Goal: Information Seeking & Learning: Learn about a topic

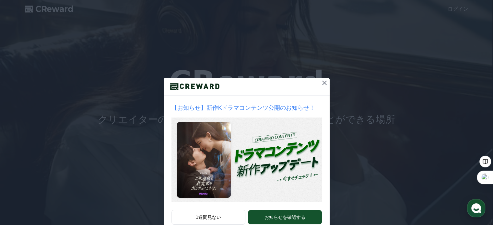
click at [321, 82] on icon at bounding box center [325, 83] width 8 height 8
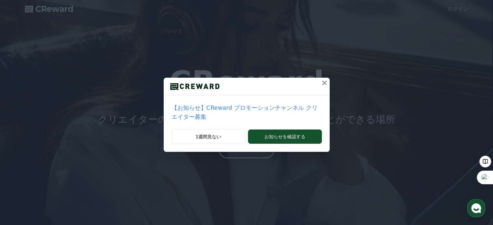
click at [321, 83] on icon at bounding box center [325, 83] width 8 height 8
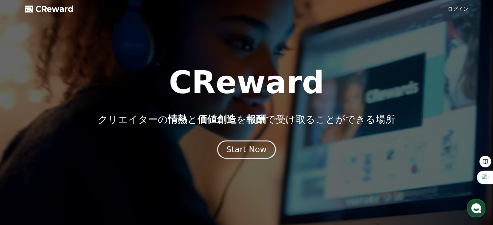
click at [243, 151] on div "Start Now" at bounding box center [246, 149] width 40 height 11
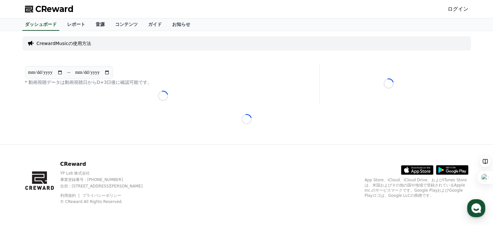
click at [90, 22] on link "音源" at bounding box center [99, 24] width 19 height 12
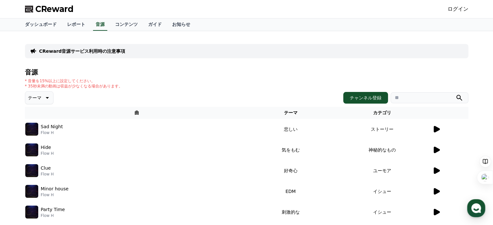
click at [437, 126] on icon at bounding box center [437, 129] width 8 height 8
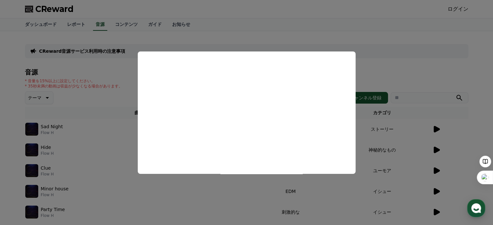
click at [400, 50] on button "close modal" at bounding box center [246, 112] width 493 height 225
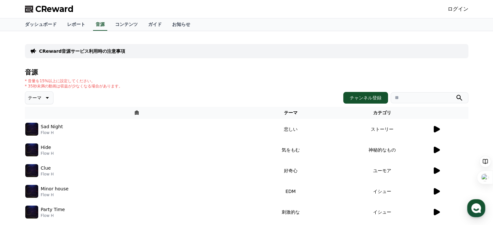
click at [437, 150] on icon at bounding box center [437, 150] width 6 height 6
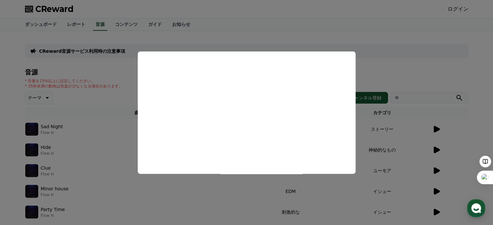
click at [388, 61] on button "close modal" at bounding box center [246, 112] width 493 height 225
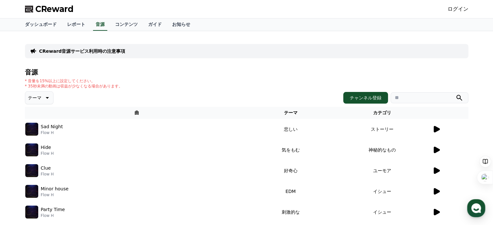
click at [438, 170] on icon at bounding box center [437, 171] width 6 height 6
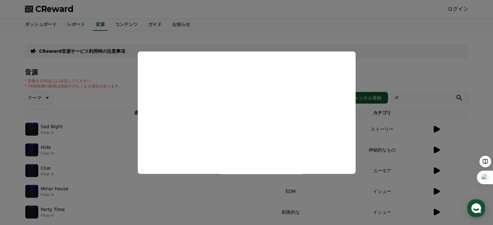
click at [417, 28] on button "close modal" at bounding box center [246, 112] width 493 height 225
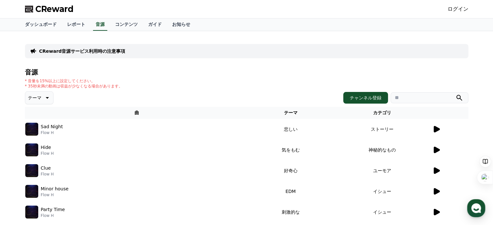
click at [36, 126] on img at bounding box center [31, 129] width 13 height 13
click at [34, 18] on link "ダッシュボード" at bounding box center [41, 24] width 42 height 12
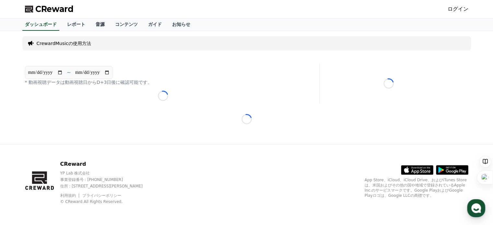
click at [90, 28] on link "音源" at bounding box center [99, 24] width 19 height 12
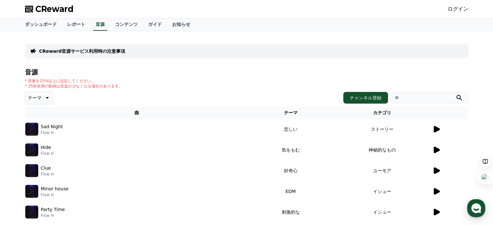
click at [45, 96] on icon at bounding box center [47, 98] width 8 height 8
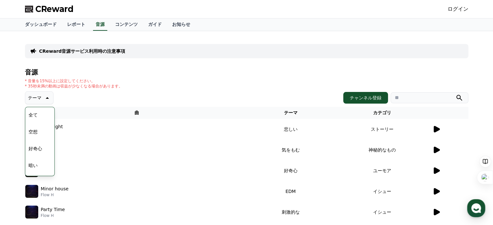
click at [52, 163] on div "全て 空想 好奇心 暗い 明るい ポッピング 刺激的な 反転 [PERSON_NAME]な 劇的な 喜ばしい 気分 EDM 溝 悲しい 穏やかな 可愛い 感動…" at bounding box center [40, 141] width 28 height 67
drag, startPoint x: 175, startPoint y: 62, endPoint x: 44, endPoint y: 131, distance: 147.9
click at [44, 131] on div "CReward音源サービス利用時の注意事項 音源 * 音量を15%以上に設定してください。 * 35秒未満の動画は収益が少なくなる場合があります。 テーマ テ…" at bounding box center [247, 187] width 444 height 303
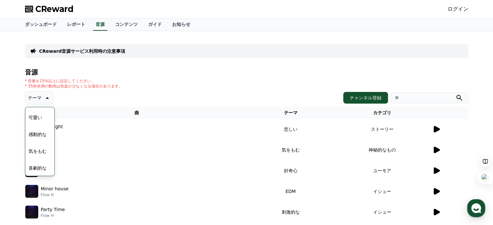
click at [44, 131] on button "感動的な" at bounding box center [37, 134] width 23 height 14
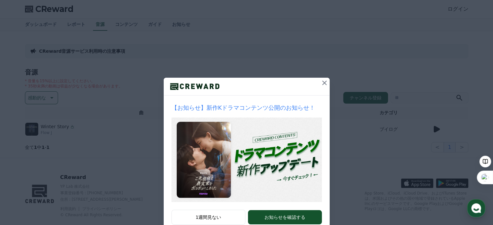
click at [321, 81] on icon at bounding box center [325, 83] width 8 height 8
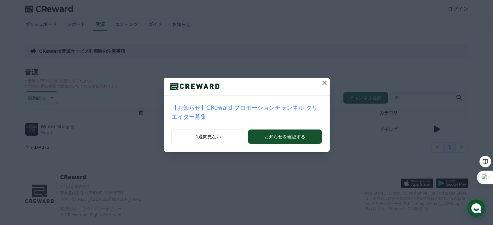
click at [322, 81] on icon at bounding box center [324, 83] width 5 height 5
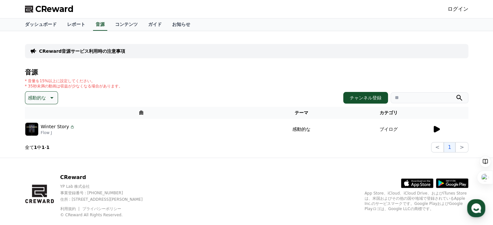
click at [437, 128] on icon at bounding box center [437, 129] width 6 height 6
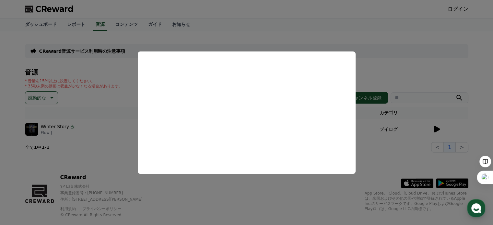
click at [376, 24] on button "close modal" at bounding box center [246, 112] width 493 height 225
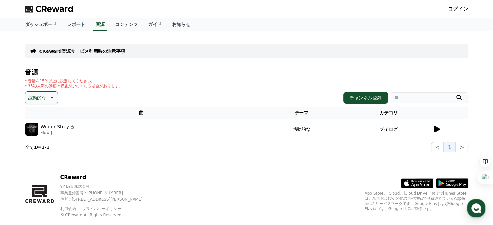
click at [54, 100] on icon at bounding box center [51, 98] width 8 height 8
click at [86, 94] on div "感動的な チャンネル登録" at bounding box center [247, 97] width 444 height 13
click at [111, 27] on link "コンテンツ" at bounding box center [126, 24] width 33 height 12
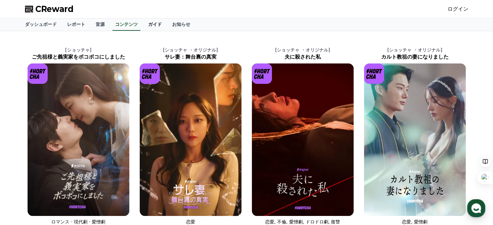
click at [143, 24] on link "ガイド" at bounding box center [155, 24] width 24 height 12
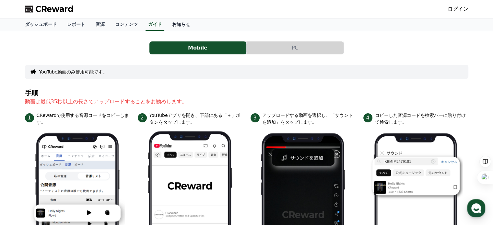
click at [167, 23] on link "お知らせ" at bounding box center [181, 24] width 29 height 12
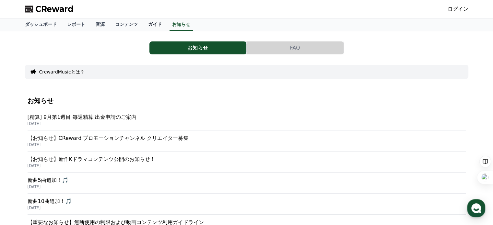
click at [143, 25] on link "ガイド" at bounding box center [155, 24] width 24 height 12
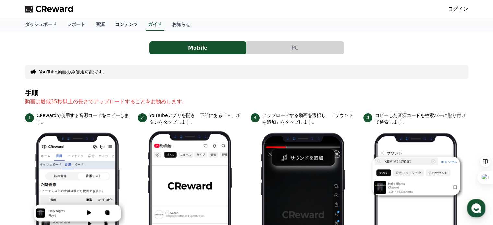
click at [110, 22] on link "コンテンツ" at bounding box center [126, 24] width 33 height 12
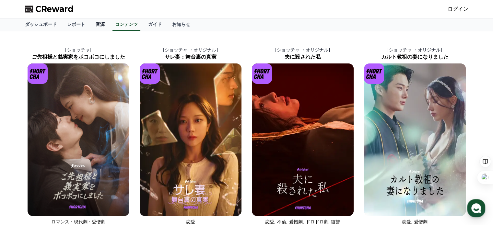
click at [90, 25] on link "音源" at bounding box center [99, 24] width 19 height 12
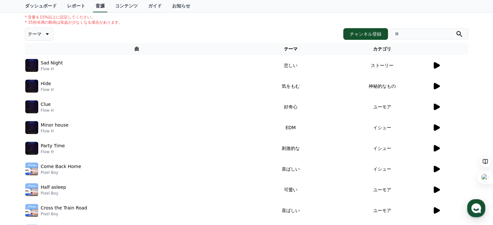
scroll to position [52, 0]
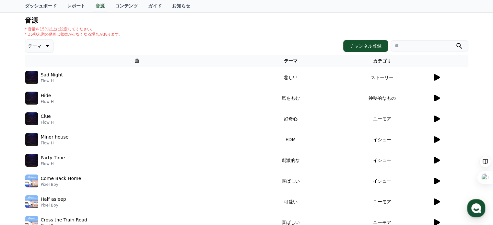
click at [437, 79] on icon at bounding box center [437, 77] width 6 height 6
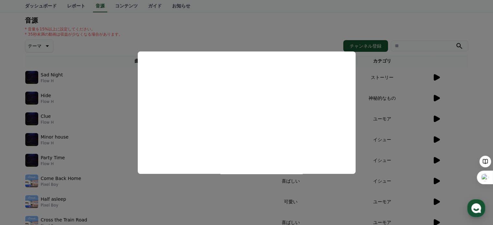
click at [50, 47] on button "close modal" at bounding box center [246, 112] width 493 height 225
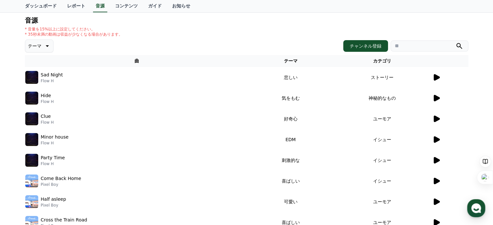
click at [45, 46] on icon at bounding box center [47, 46] width 8 height 8
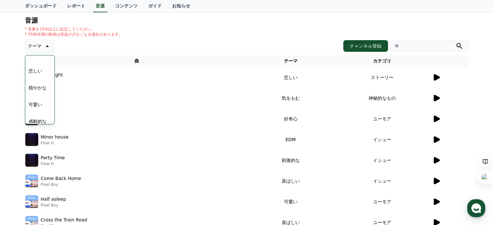
scroll to position [235, 0]
click at [40, 64] on button "悲しい" at bounding box center [35, 64] width 19 height 14
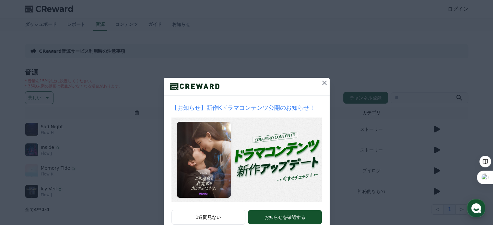
click at [322, 84] on icon at bounding box center [324, 83] width 5 height 5
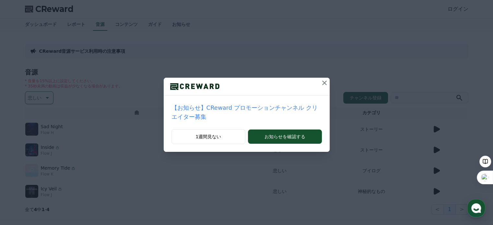
click at [322, 84] on icon at bounding box center [324, 83] width 5 height 5
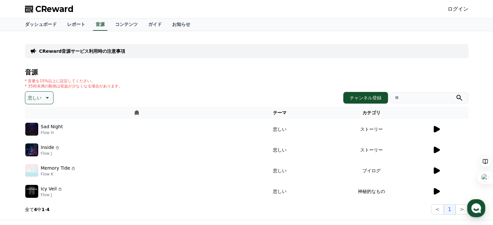
click at [437, 151] on icon at bounding box center [437, 150] width 6 height 6
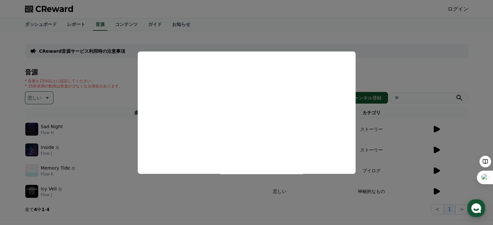
click at [440, 77] on button "close modal" at bounding box center [246, 112] width 493 height 225
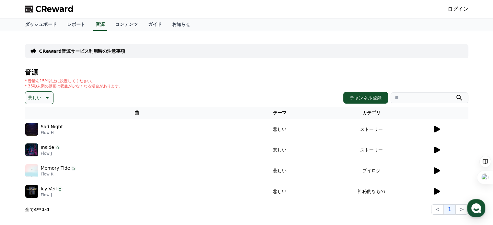
click at [437, 170] on icon at bounding box center [437, 171] width 6 height 6
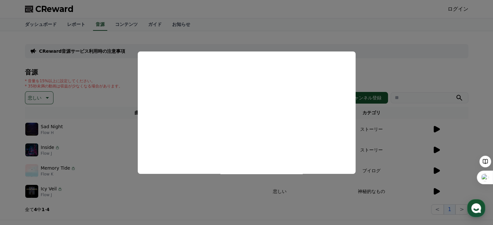
click at [415, 40] on button "close modal" at bounding box center [246, 112] width 493 height 225
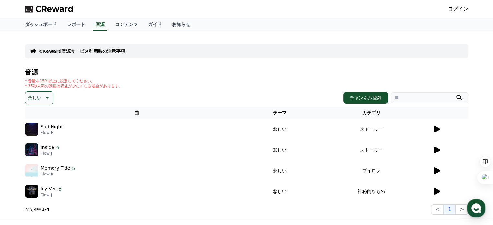
click at [437, 190] on icon at bounding box center [437, 191] width 6 height 6
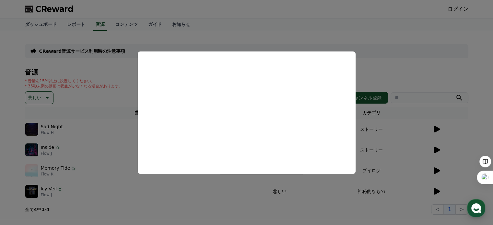
click at [373, 48] on button "close modal" at bounding box center [246, 112] width 493 height 225
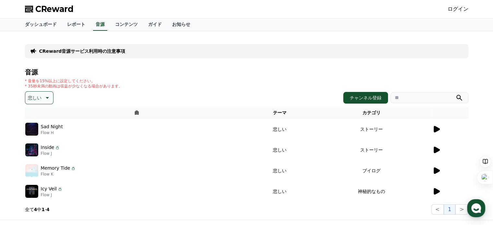
click at [437, 130] on icon at bounding box center [437, 129] width 6 height 6
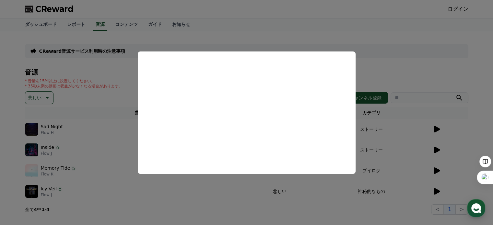
click at [221, 33] on button "close modal" at bounding box center [246, 112] width 493 height 225
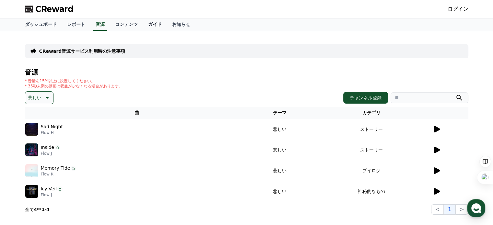
click at [143, 30] on link "ガイド" at bounding box center [155, 24] width 24 height 12
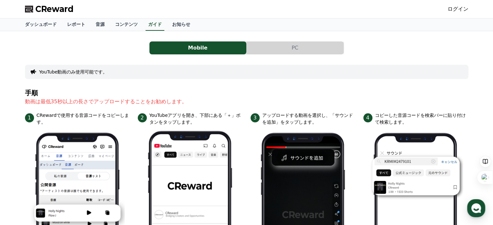
click at [225, 105] on p "動画は最低35秒以上の長さでアップロードすることをお勧めします。" at bounding box center [247, 102] width 444 height 8
click at [266, 53] on button "PC" at bounding box center [295, 48] width 97 height 13
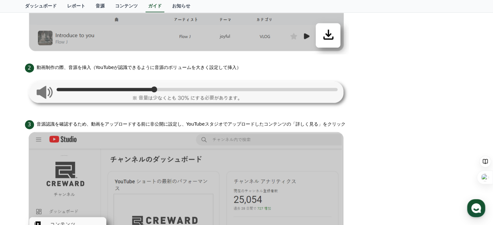
scroll to position [272, 0]
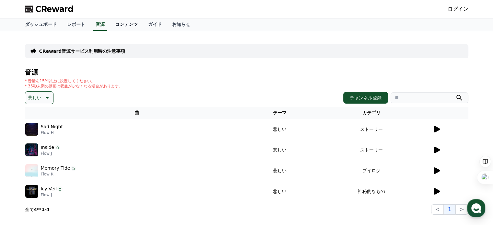
click at [113, 23] on link "コンテンツ" at bounding box center [126, 24] width 33 height 12
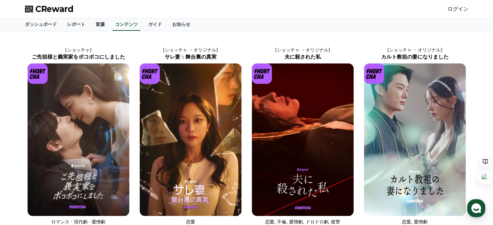
click at [90, 30] on link "音源" at bounding box center [99, 24] width 19 height 12
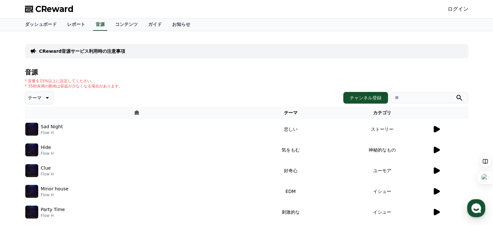
click at [43, 99] on icon at bounding box center [47, 98] width 8 height 8
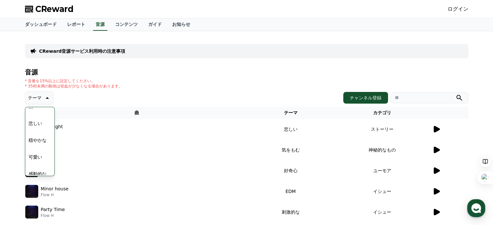
scroll to position [235, 0]
click at [39, 166] on button "感動的な" at bounding box center [37, 166] width 23 height 14
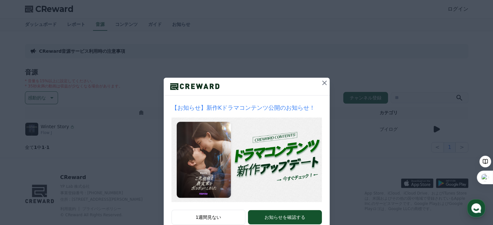
click at [323, 84] on icon at bounding box center [324, 83] width 5 height 5
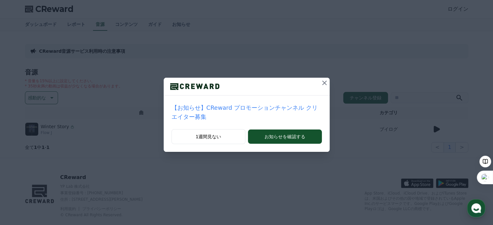
click at [322, 82] on icon at bounding box center [324, 83] width 5 height 5
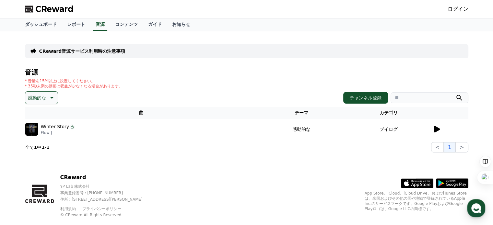
click at [440, 131] on icon at bounding box center [437, 129] width 8 height 8
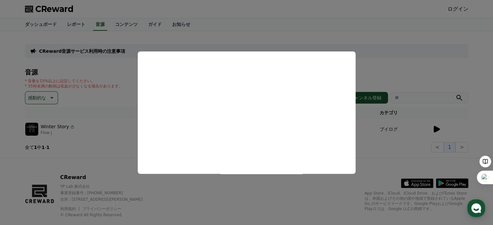
click at [104, 76] on button "close modal" at bounding box center [246, 112] width 493 height 225
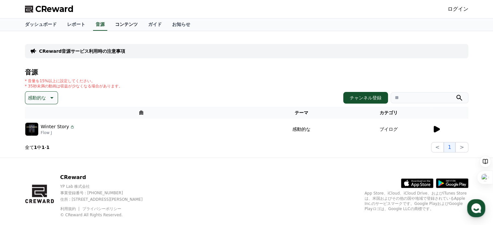
click at [110, 25] on link "コンテンツ" at bounding box center [126, 24] width 33 height 12
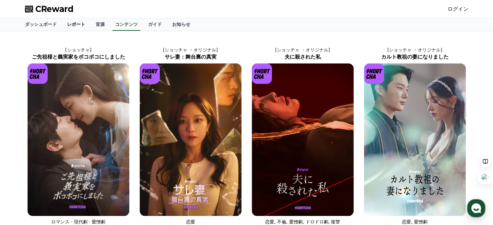
click at [62, 24] on link "レポート" at bounding box center [76, 24] width 29 height 12
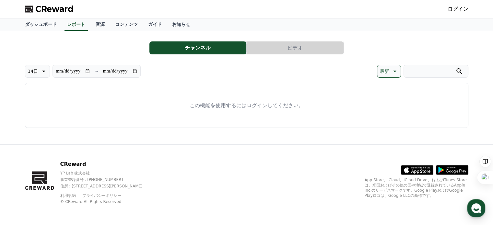
click at [287, 42] on button "ビデオ" at bounding box center [295, 48] width 97 height 13
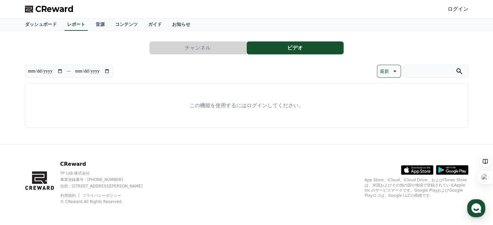
click at [215, 50] on button "チャンネル" at bounding box center [197, 48] width 97 height 13
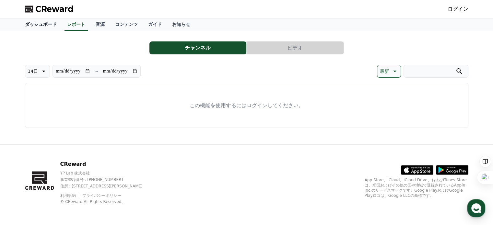
click at [37, 21] on link "ダッシュボード" at bounding box center [41, 24] width 42 height 12
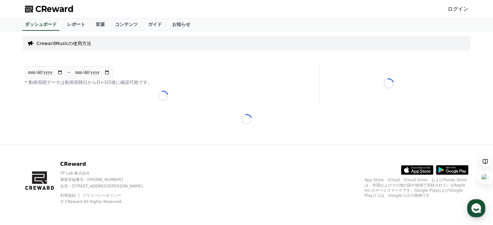
click at [173, 94] on div "Loading..." at bounding box center [163, 96] width 276 height 10
click at [235, 117] on div "Loading..." at bounding box center [246, 119] width 449 height 10
click at [143, 22] on link "ガイド" at bounding box center [155, 24] width 24 height 12
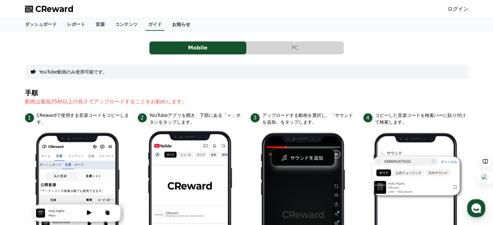
click at [167, 19] on link "お知らせ" at bounding box center [181, 24] width 29 height 12
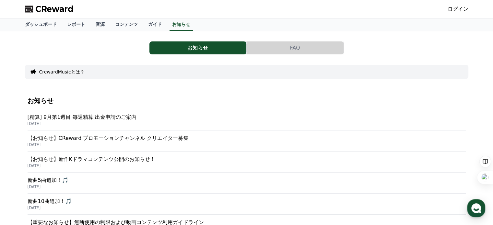
click at [69, 73] on button "CrewardMusicとは？" at bounding box center [61, 72] width 45 height 6
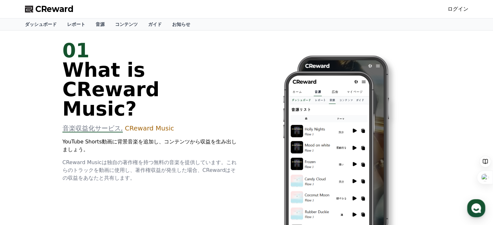
click at [167, 172] on div "01 What is CReward Music? 音楽収益化サービス, CReward Music YouTube Shorts動画に背景音楽を追加し、コン…" at bounding box center [246, 152] width 389 height 244
click at [90, 28] on link "音源" at bounding box center [99, 24] width 19 height 12
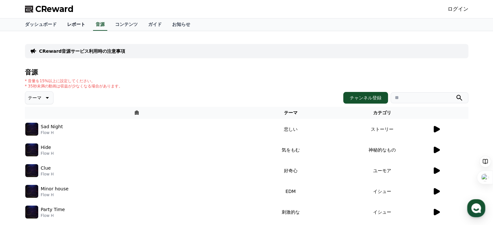
click at [65, 26] on link "レポート" at bounding box center [76, 24] width 29 height 12
